Goal: Find specific page/section: Find specific page/section

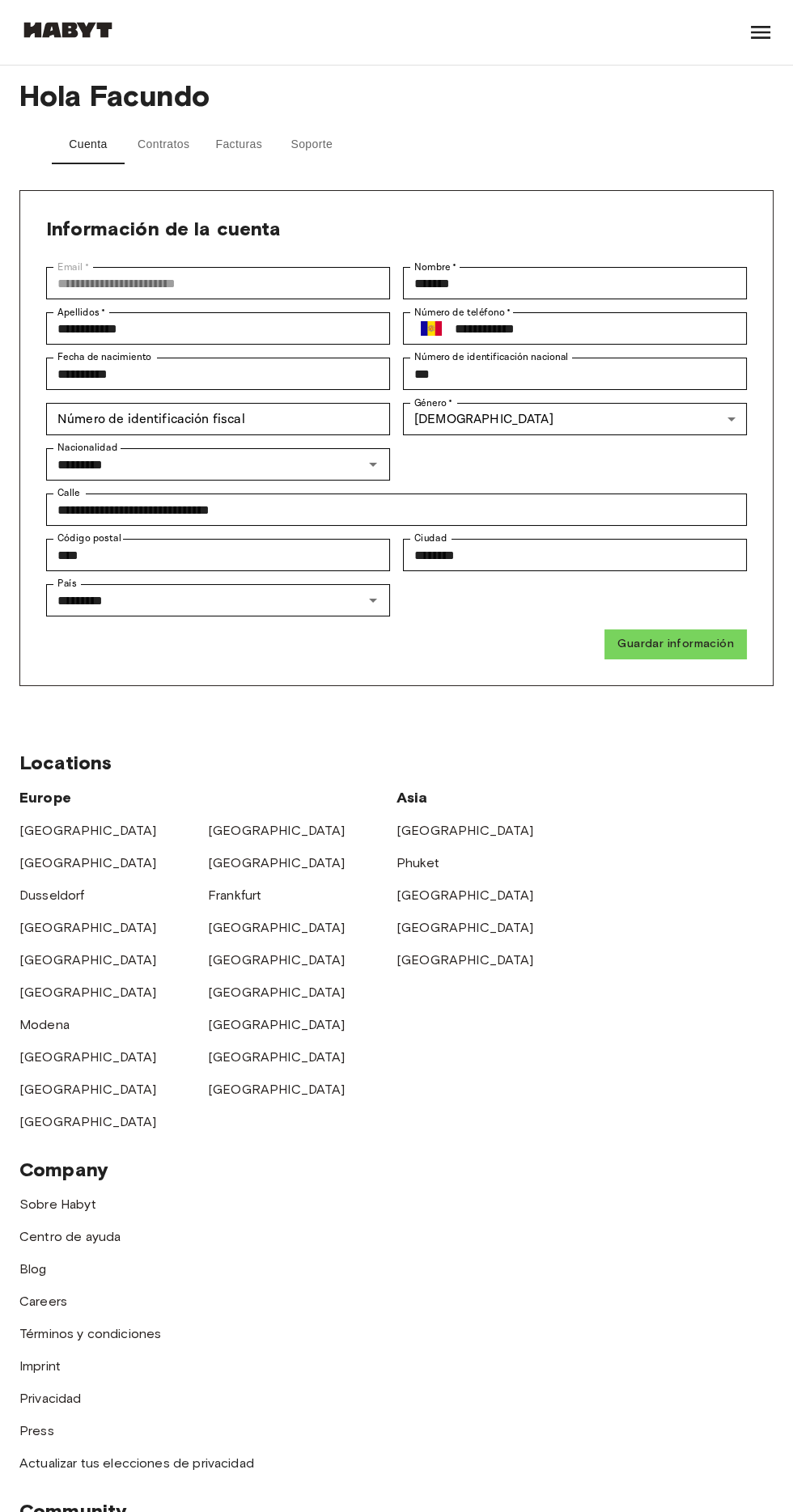
click at [243, 144] on button "Facturas" at bounding box center [239, 145] width 73 height 38
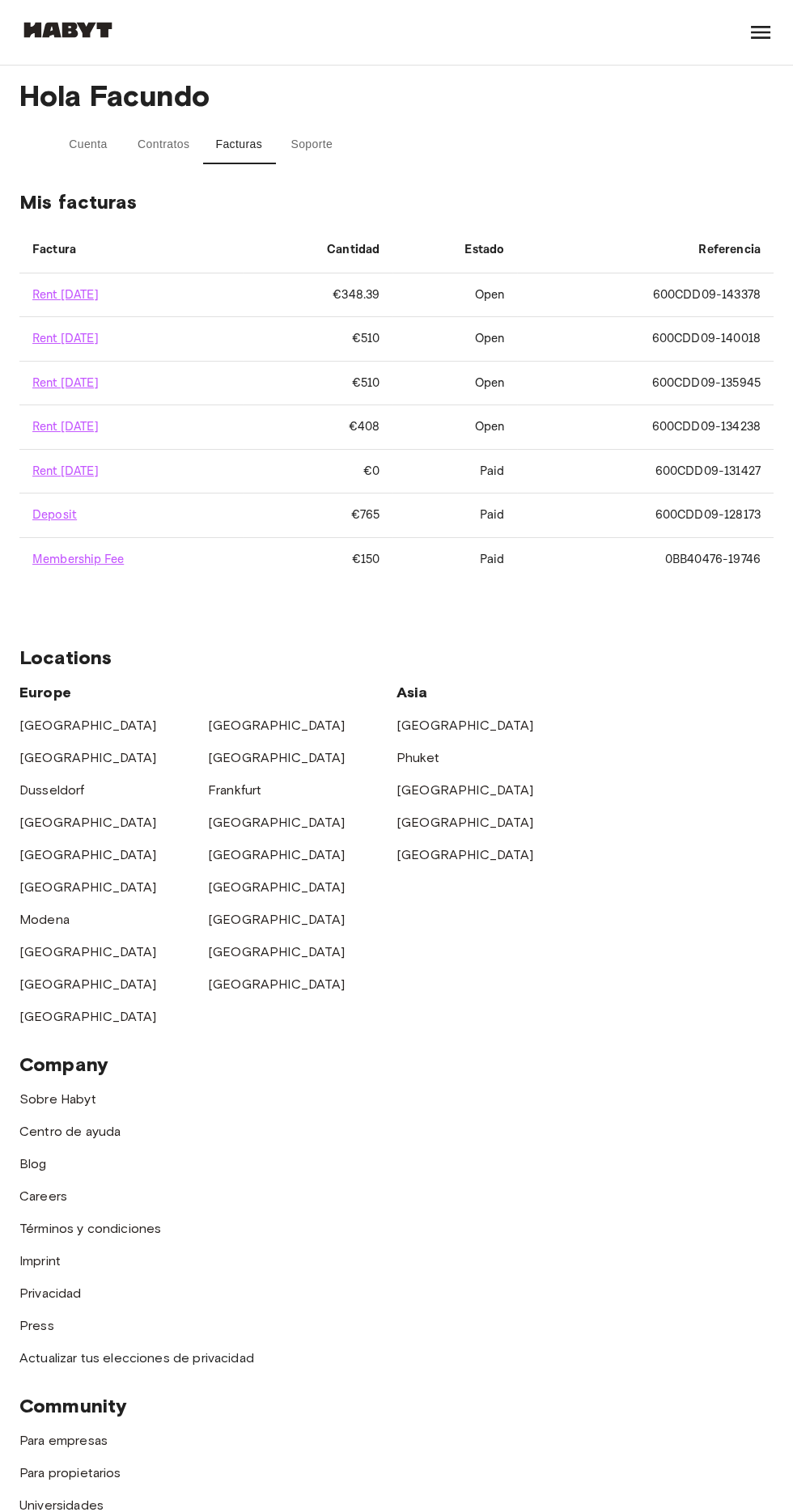
click at [304, 143] on button "Soporte" at bounding box center [311, 145] width 73 height 38
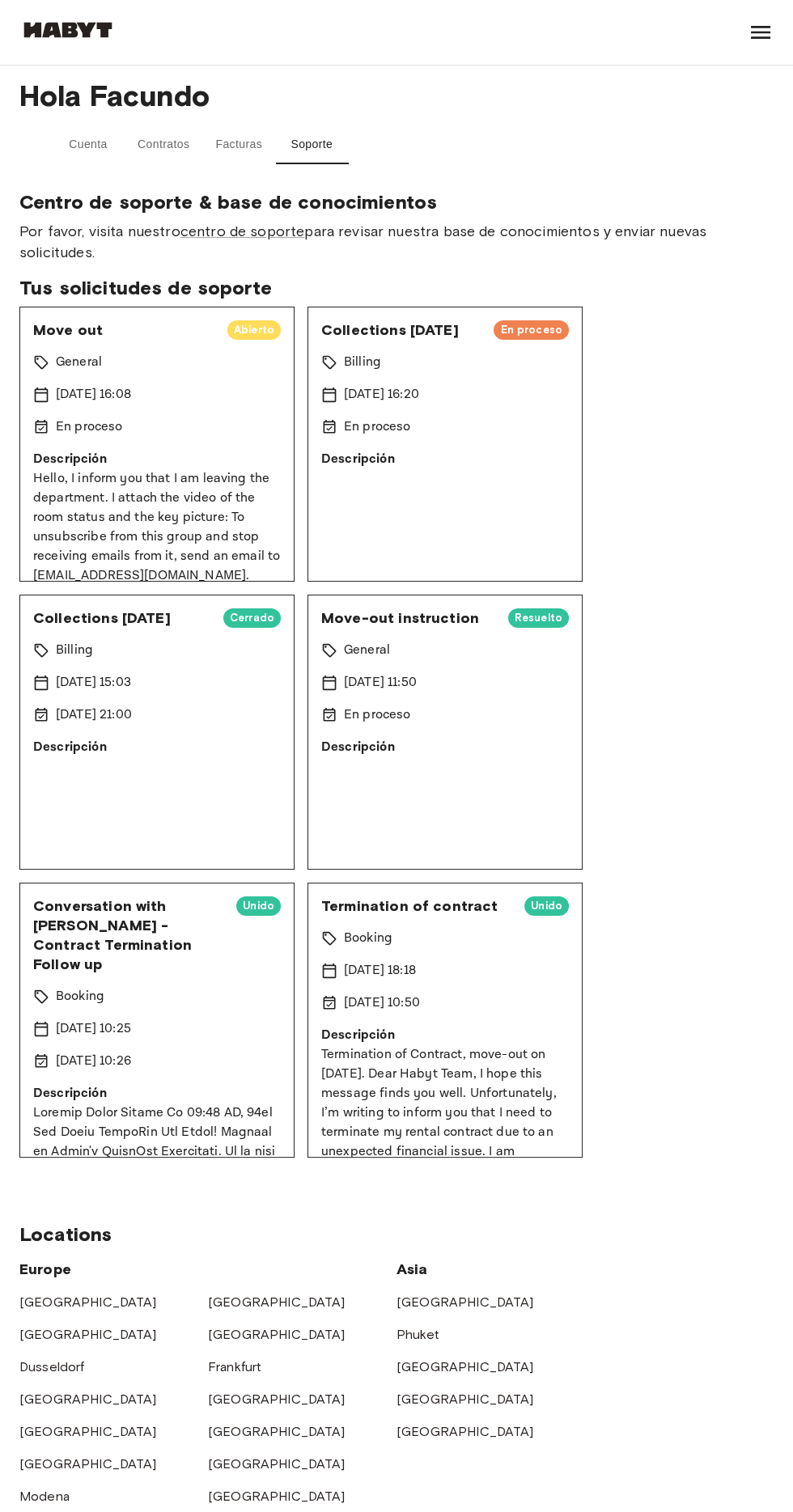
click at [208, 434] on div "En proceso" at bounding box center [157, 427] width 248 height 20
click at [242, 144] on button "Facturas" at bounding box center [239, 145] width 73 height 38
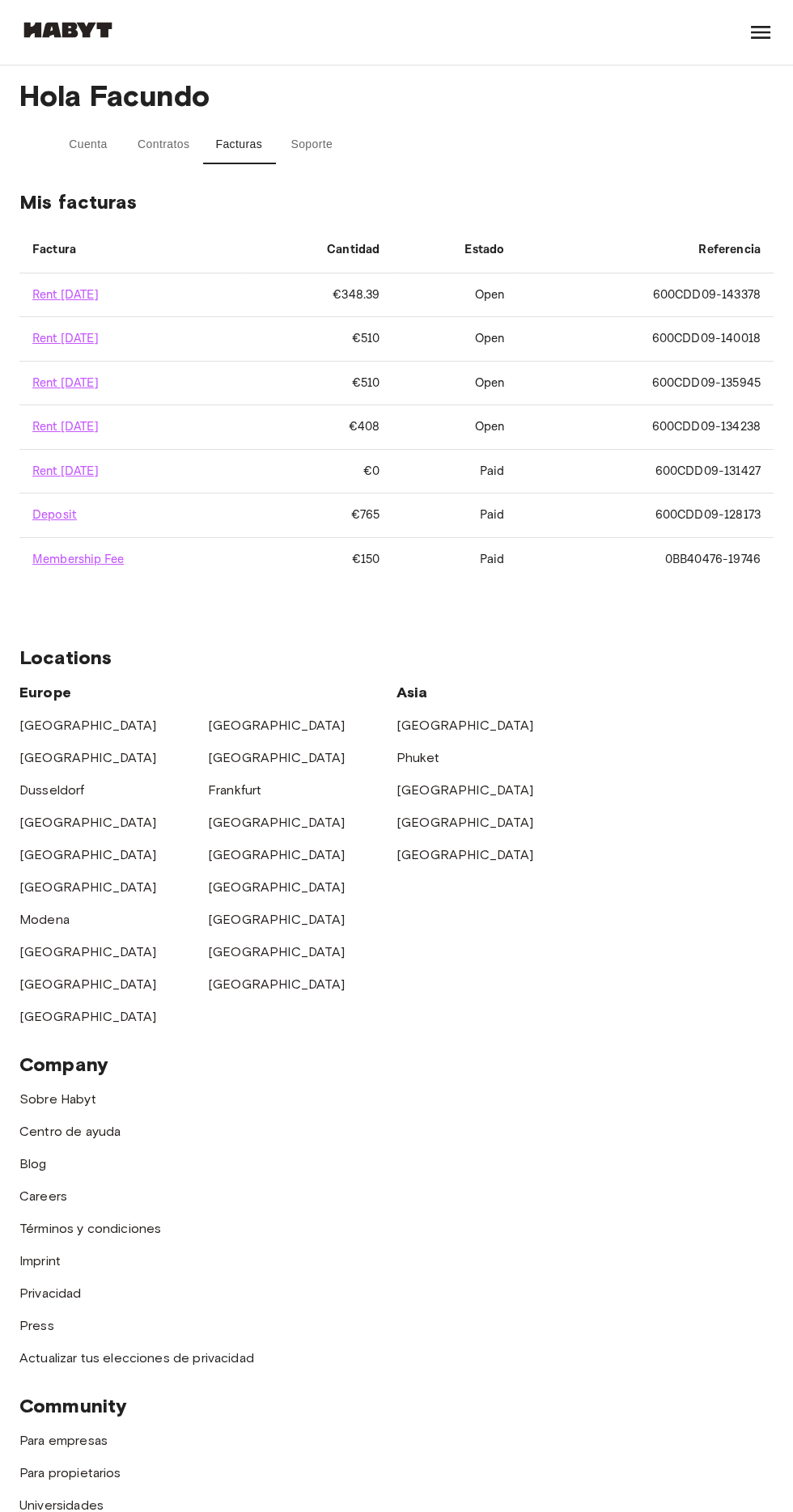
click at [753, 38] on icon at bounding box center [760, 32] width 20 height 13
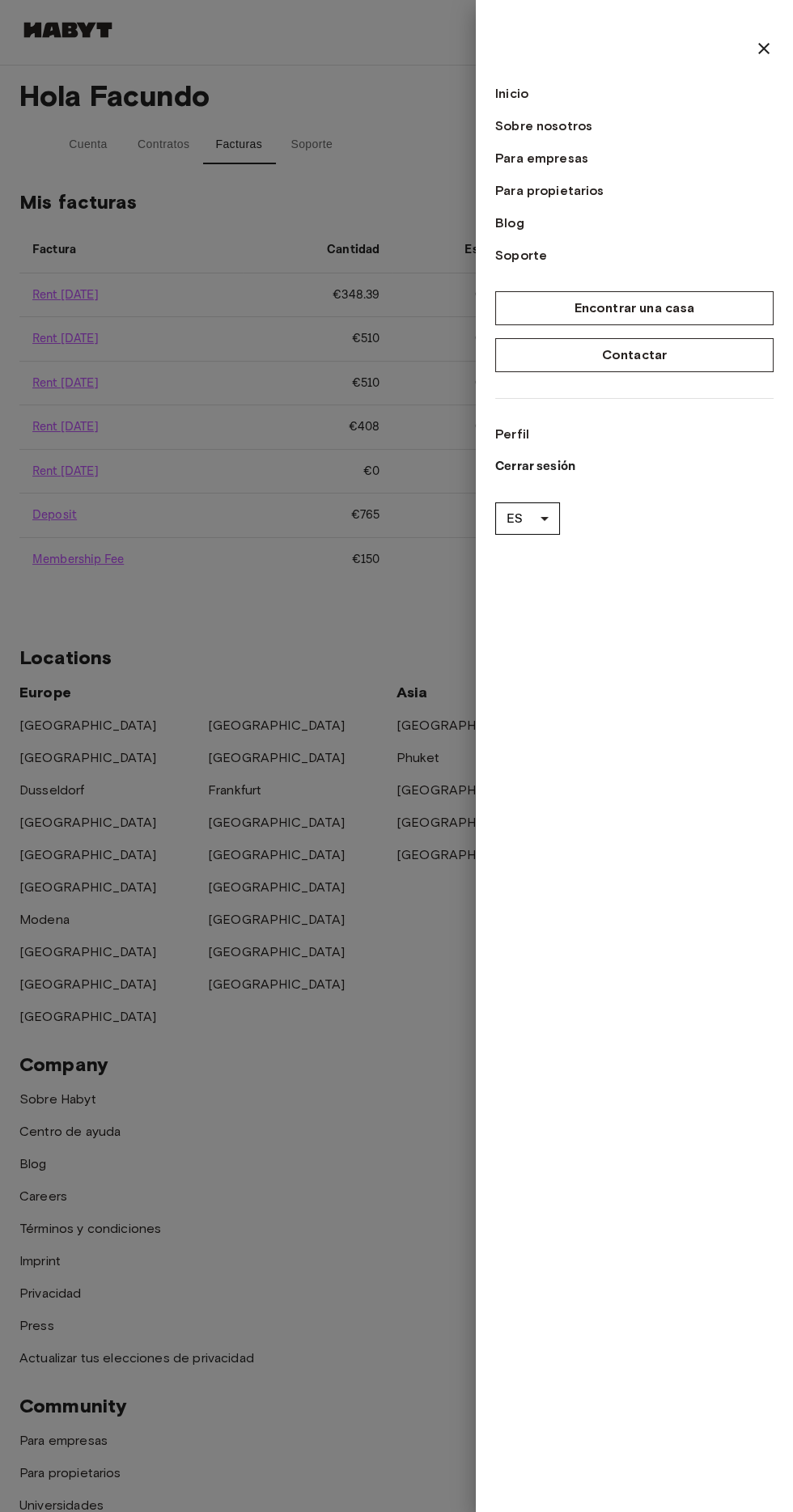
click at [317, 316] on div at bounding box center [396, 756] width 793 height 1512
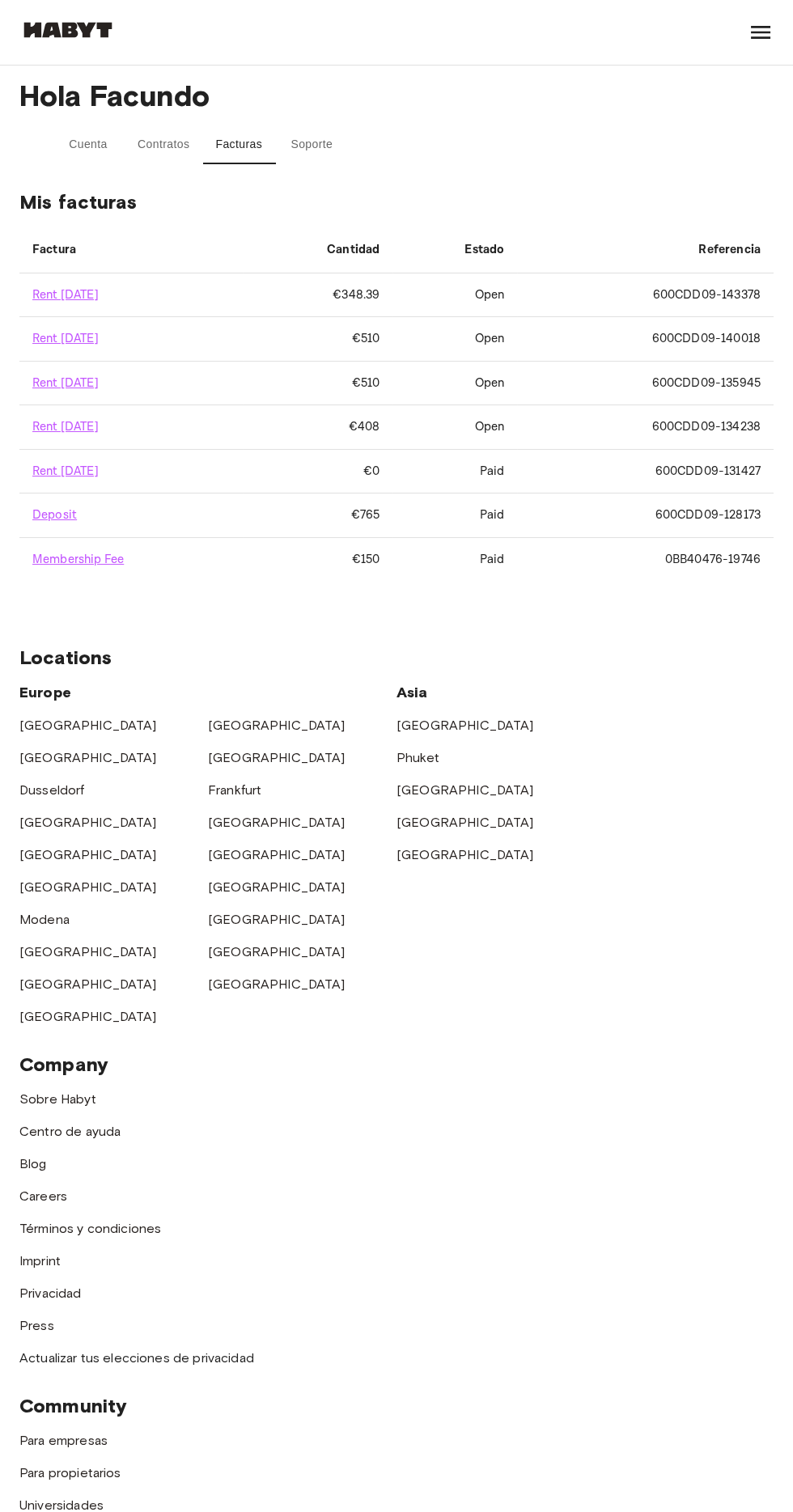
click at [184, 154] on button "Contratos" at bounding box center [163, 145] width 78 height 38
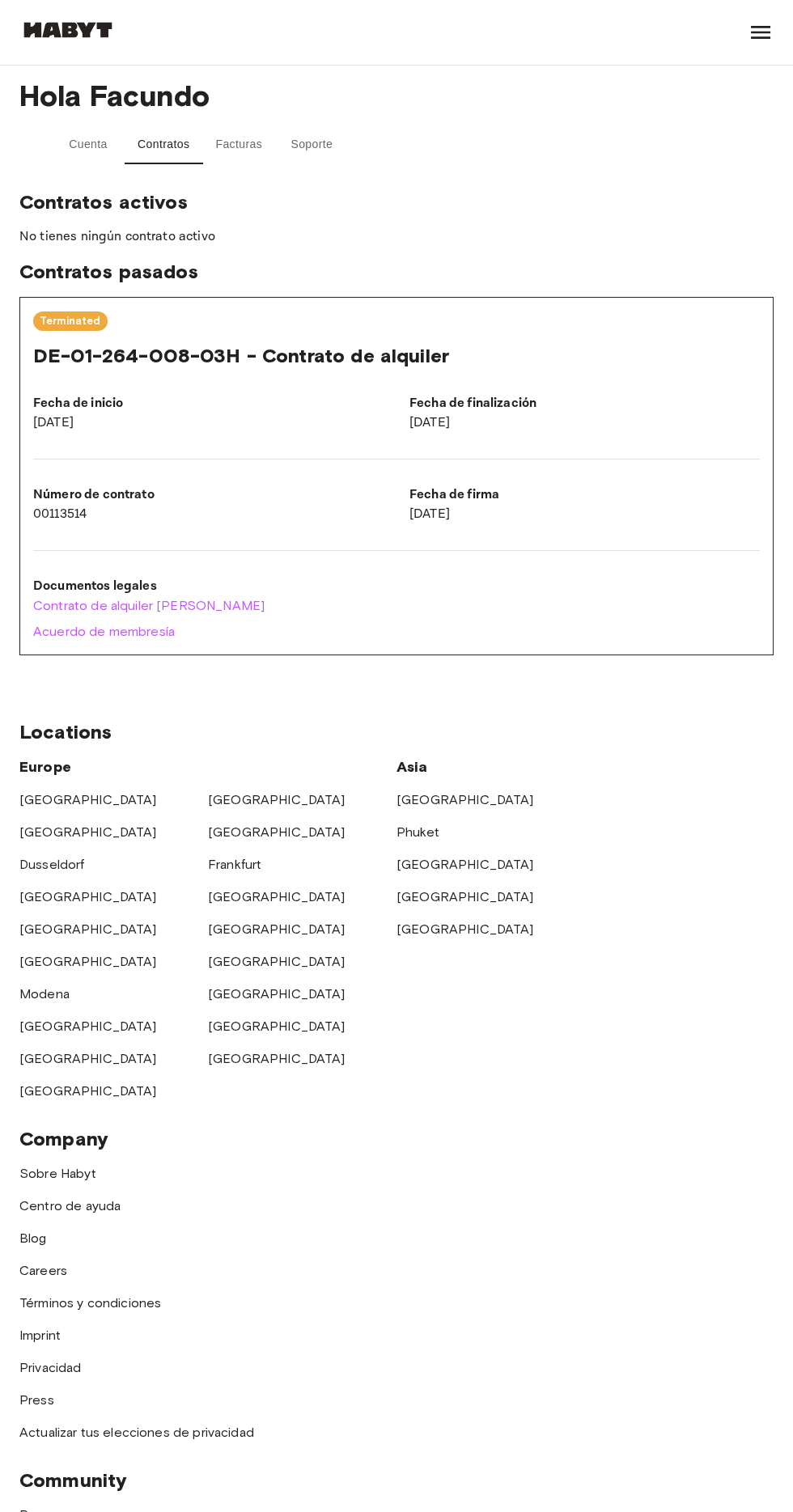
click at [109, 144] on button "Cuenta" at bounding box center [88, 145] width 73 height 38
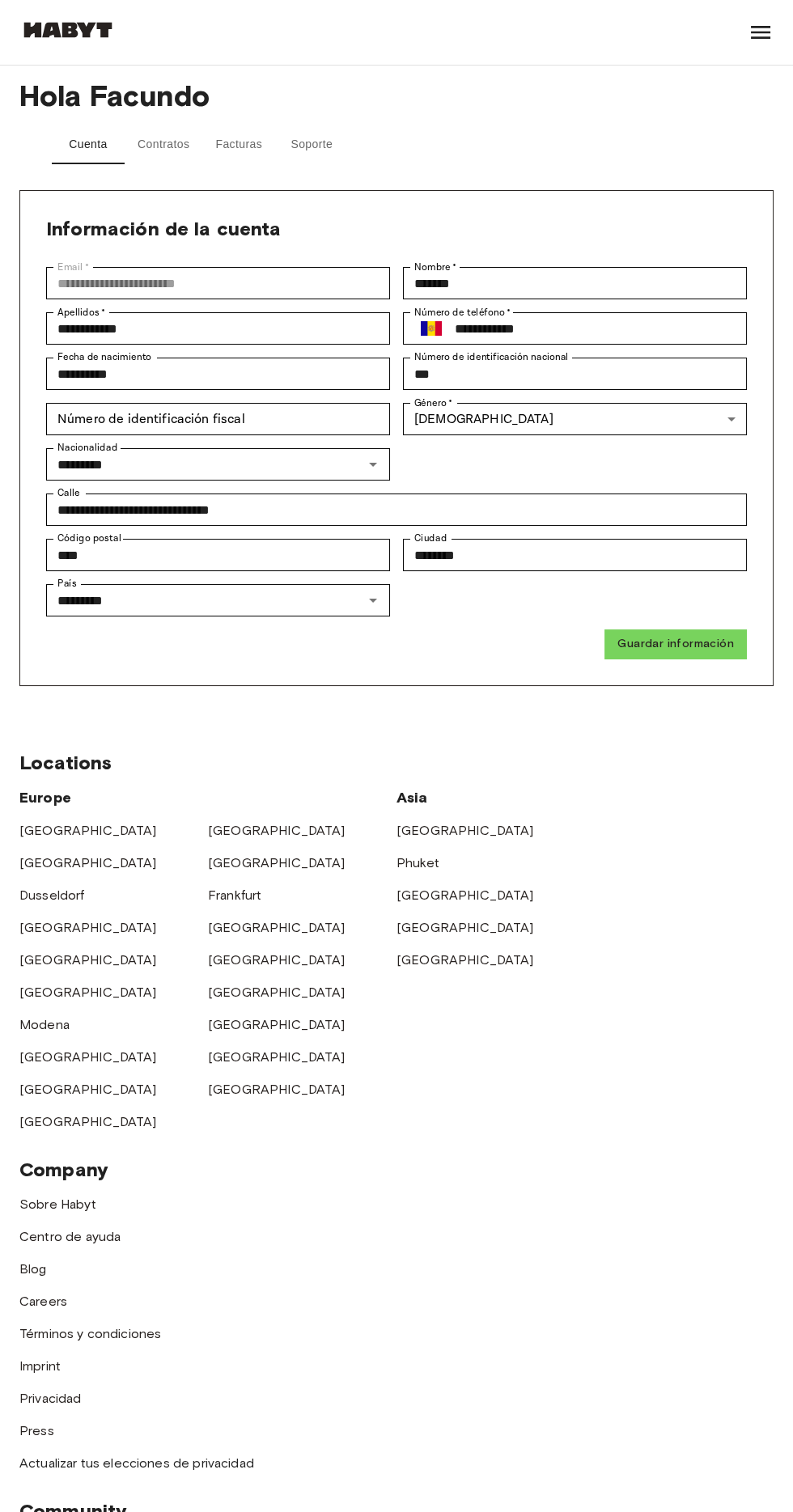
click at [244, 141] on button "Facturas" at bounding box center [239, 145] width 73 height 38
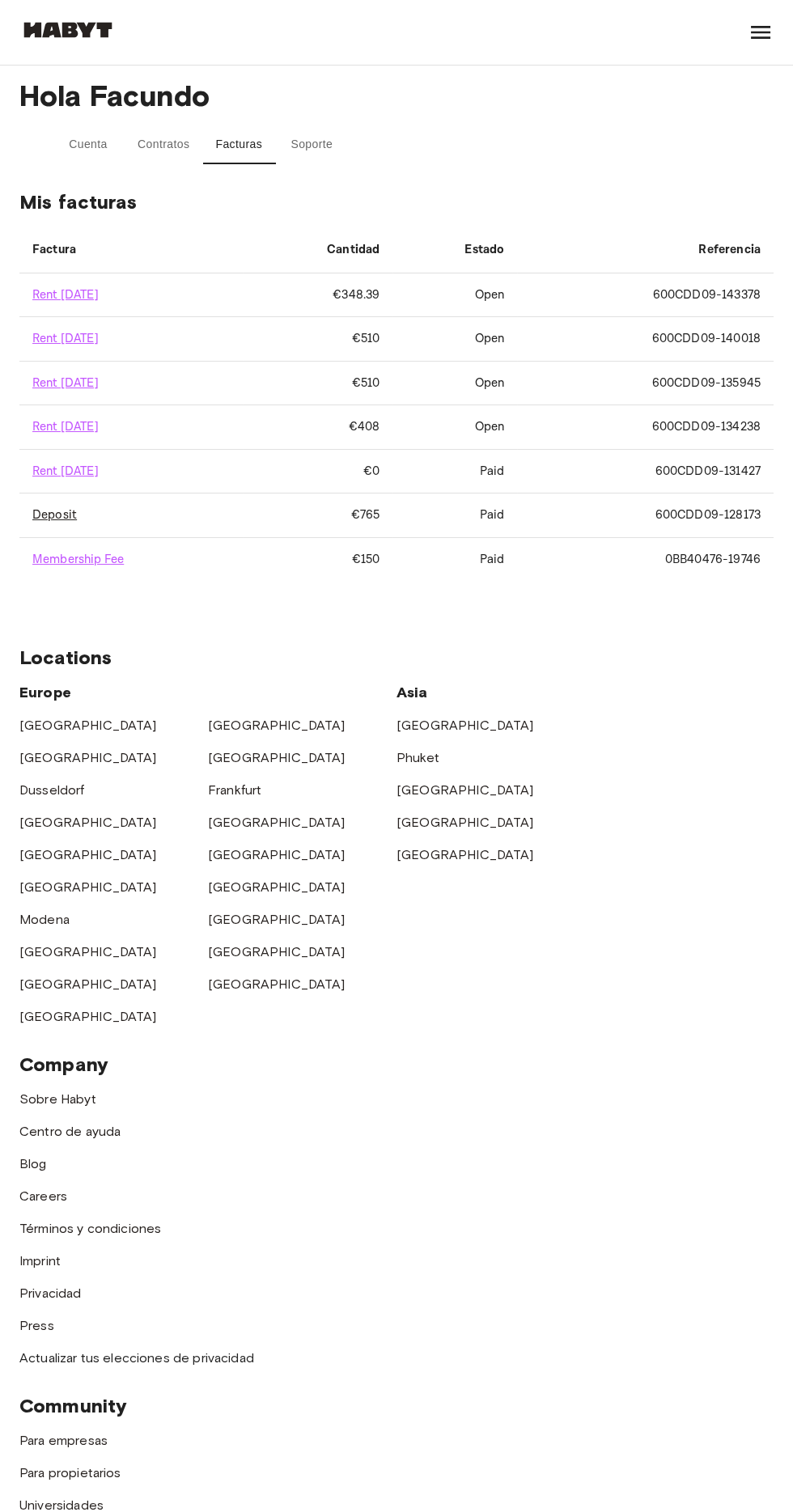
click at [57, 510] on link "Deposit" at bounding box center [55, 515] width 44 height 15
click at [295, 148] on button "Soporte" at bounding box center [311, 145] width 73 height 38
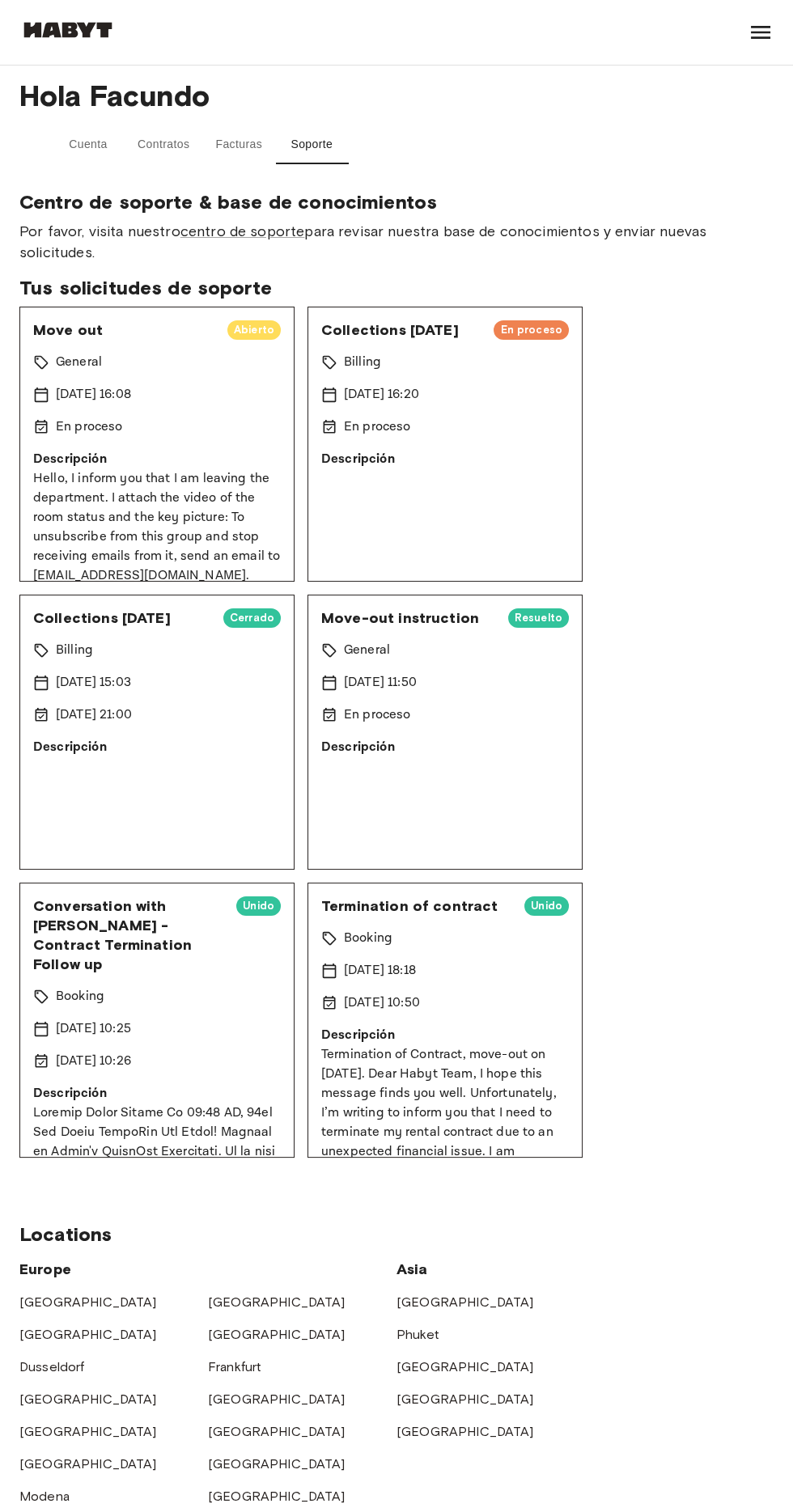
click at [759, 19] on div at bounding box center [760, 32] width 26 height 65
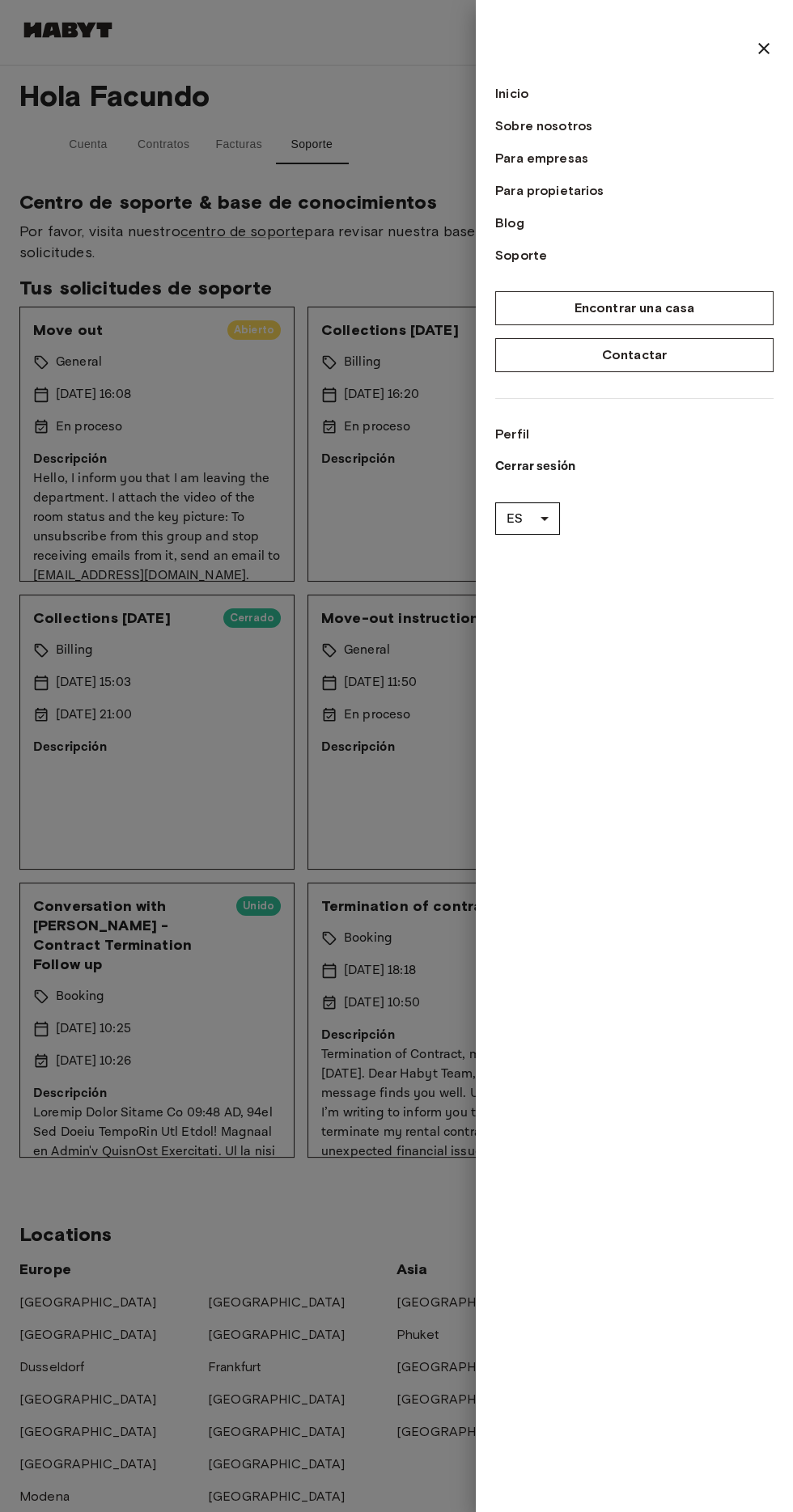
click at [761, 46] on icon at bounding box center [764, 48] width 11 height 11
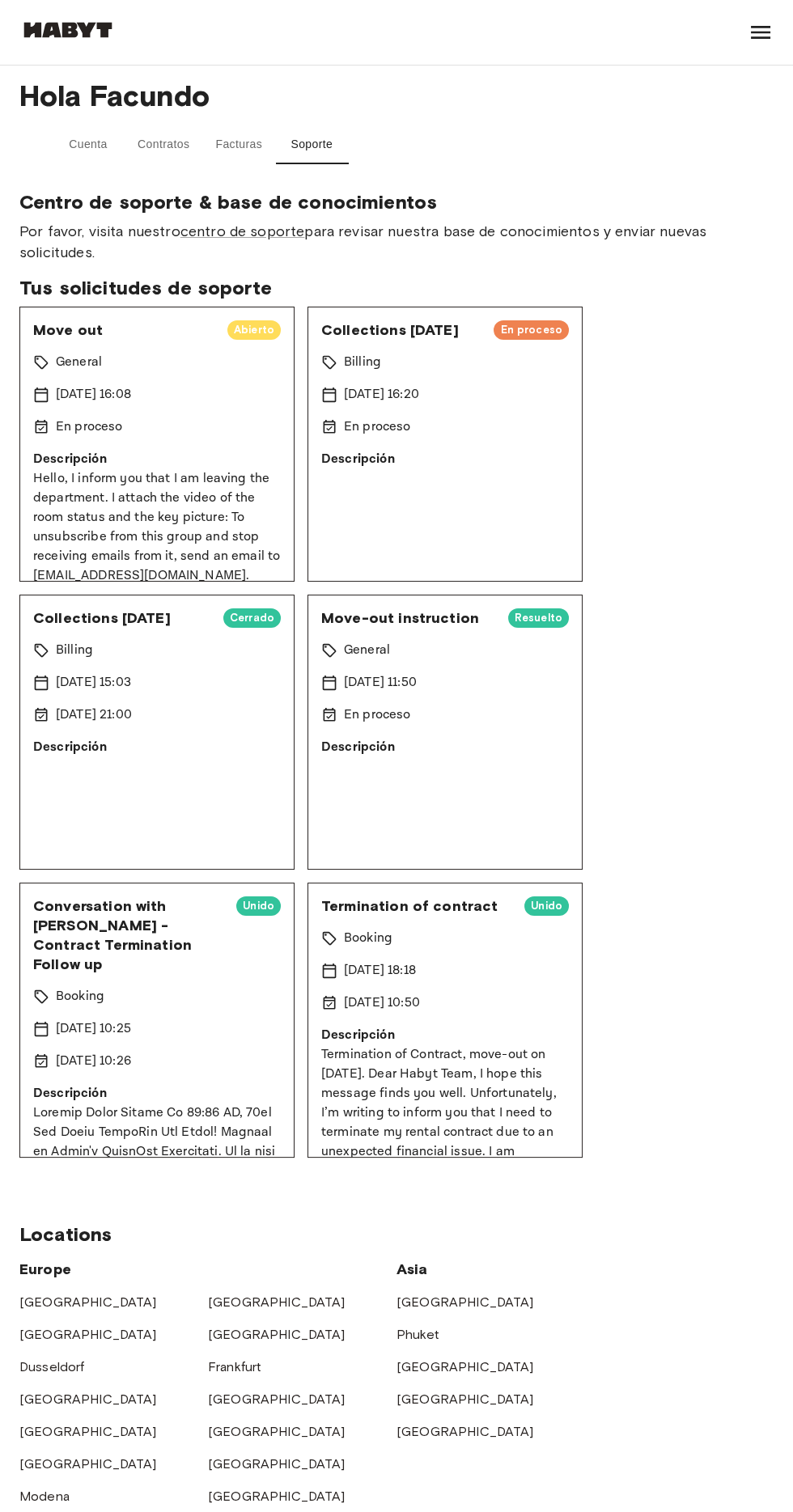
click at [172, 144] on button "Contratos" at bounding box center [163, 145] width 78 height 38
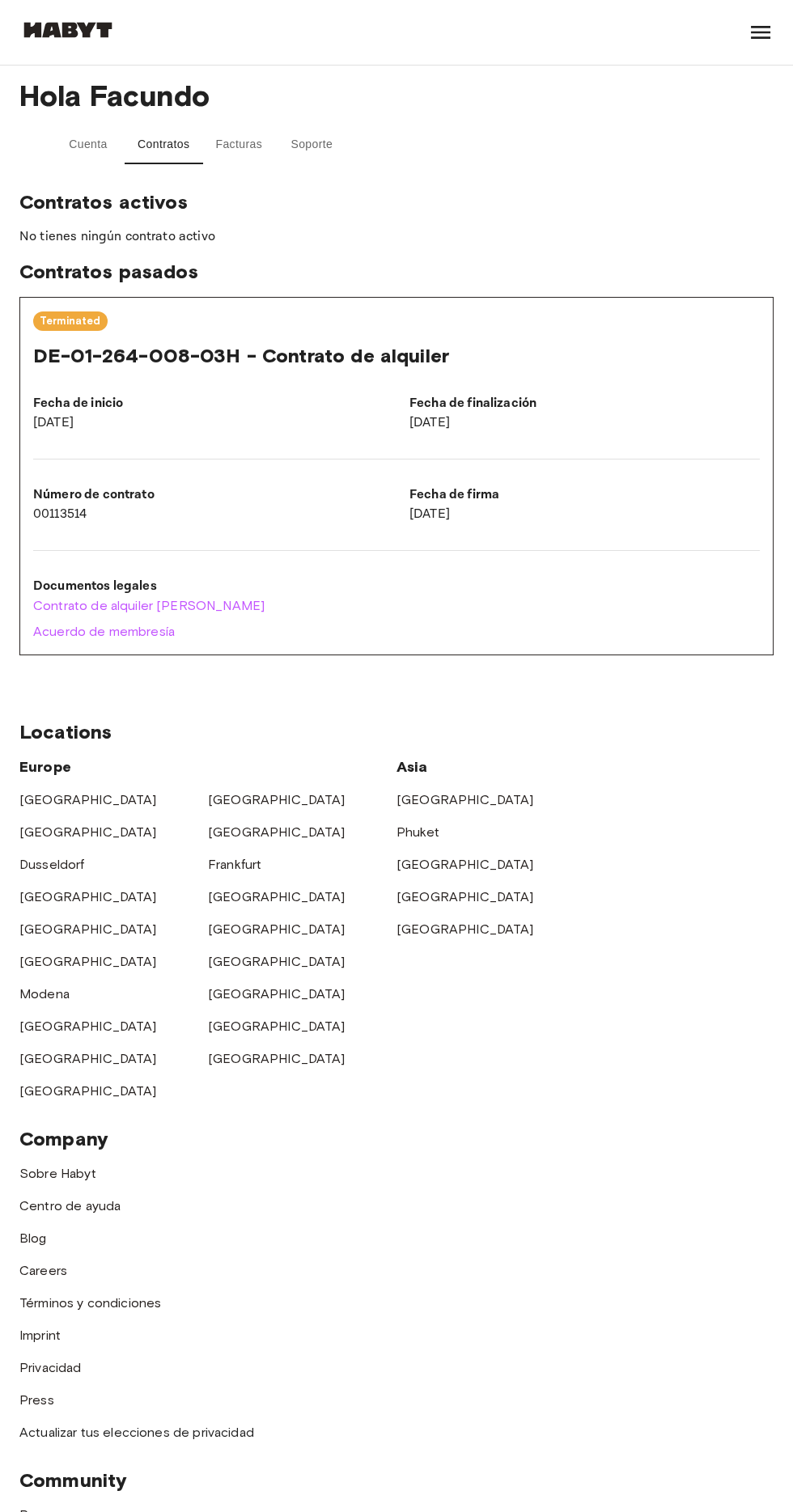
click at [605, 364] on div "DE-01-264-008-03H - Contrato de alquiler" at bounding box center [397, 356] width 727 height 24
click at [282, 367] on span "DE-01-264-008-03H - Contrato de alquiler" at bounding box center [241, 355] width 416 height 23
click at [758, 21] on icon at bounding box center [760, 32] width 26 height 26
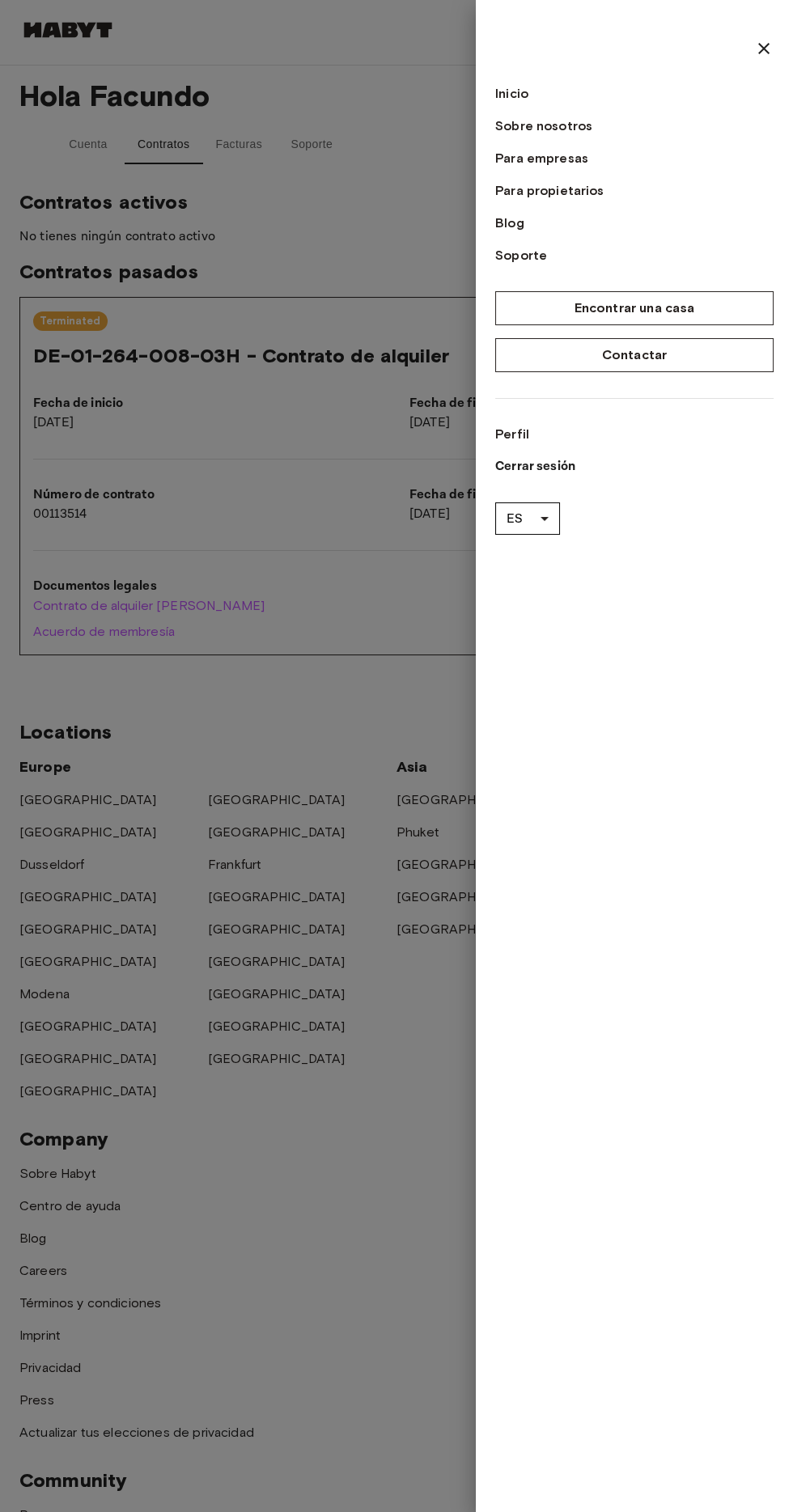
click at [309, 446] on div at bounding box center [396, 756] width 793 height 1512
